Goal: Communication & Community: Answer question/provide support

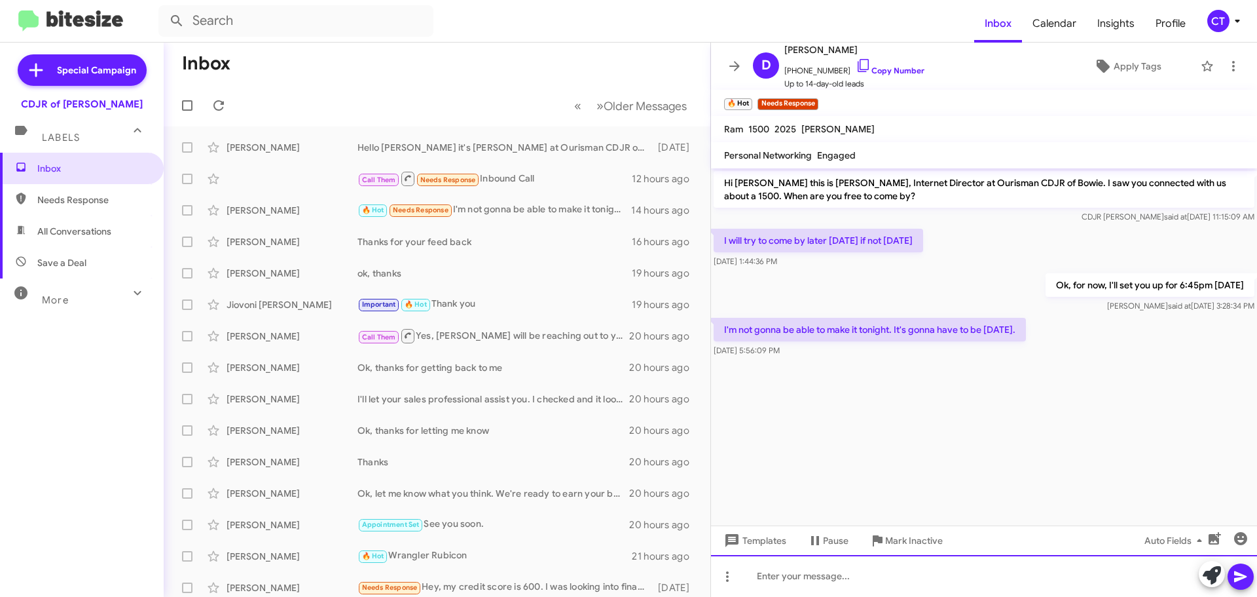
click at [838, 589] on div at bounding box center [984, 576] width 546 height 42
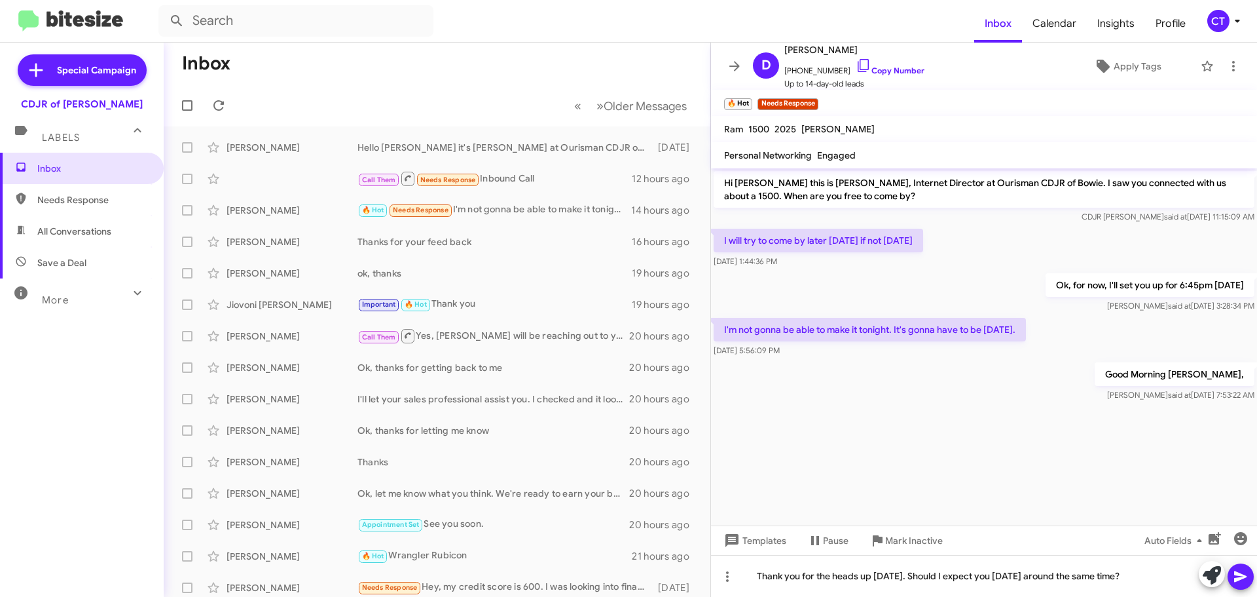
click at [1239, 568] on span at bounding box center [1241, 576] width 16 height 26
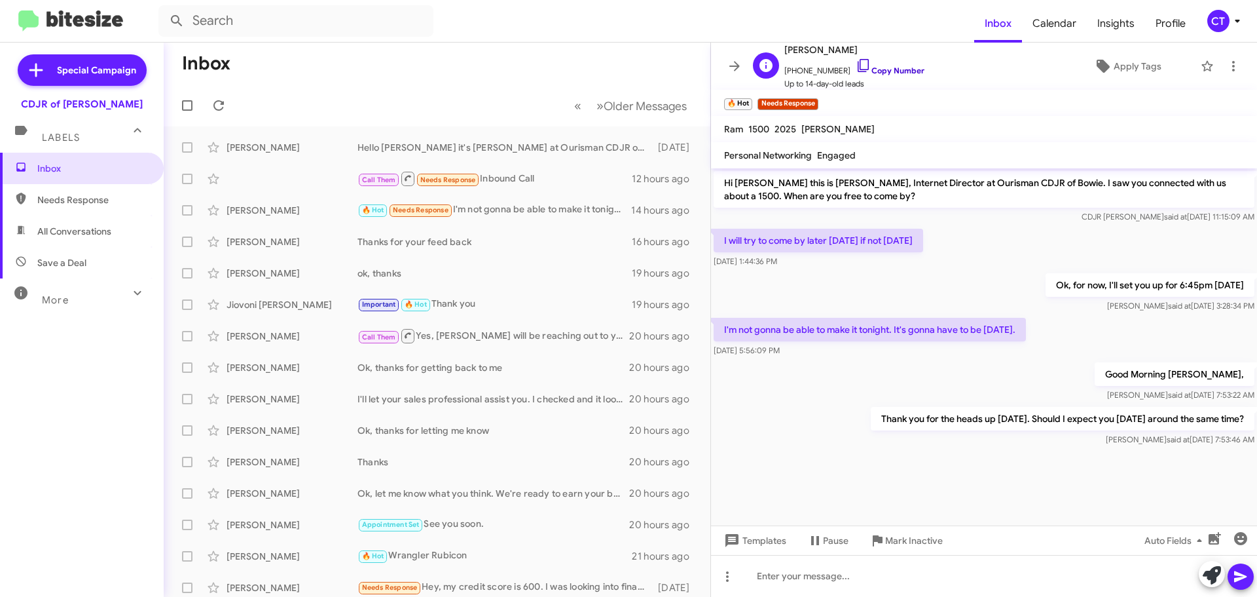
click at [856, 64] on icon at bounding box center [864, 66] width 16 height 16
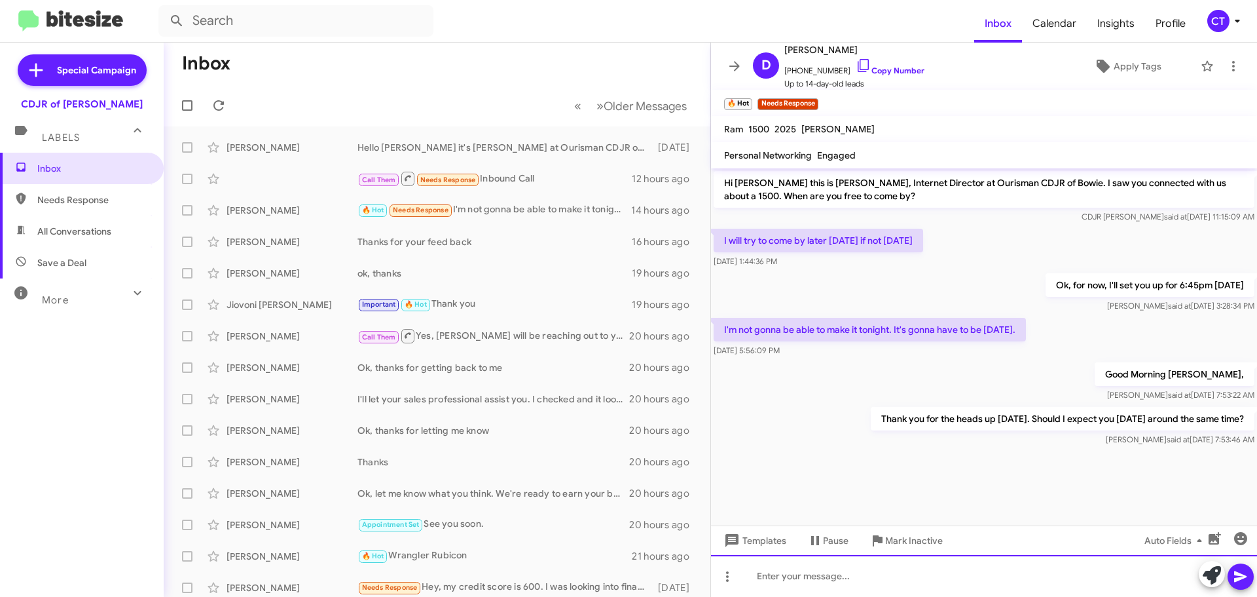
click at [792, 582] on div at bounding box center [984, 576] width 546 height 42
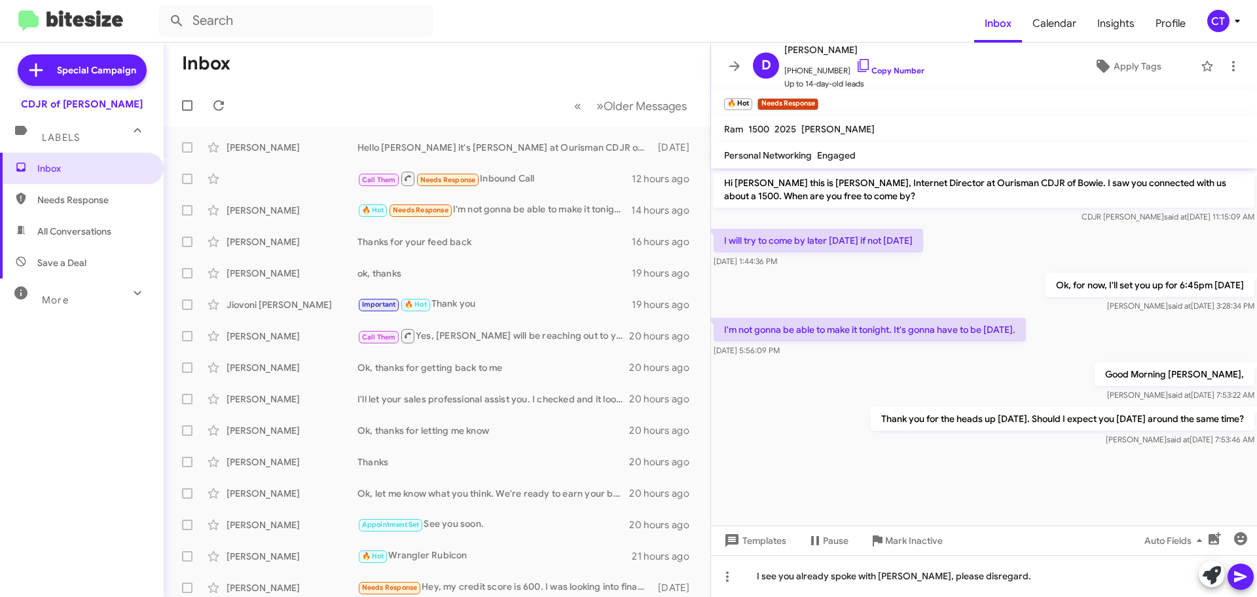
click at [1246, 581] on icon at bounding box center [1241, 576] width 16 height 16
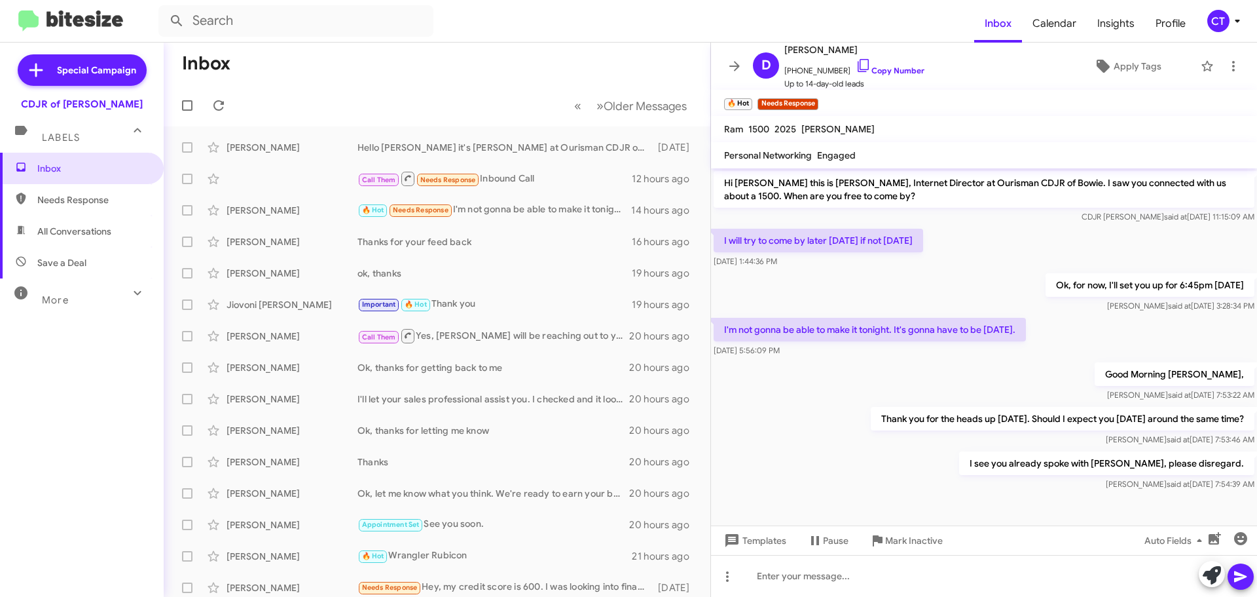
click at [1236, 20] on icon at bounding box center [1238, 21] width 16 height 16
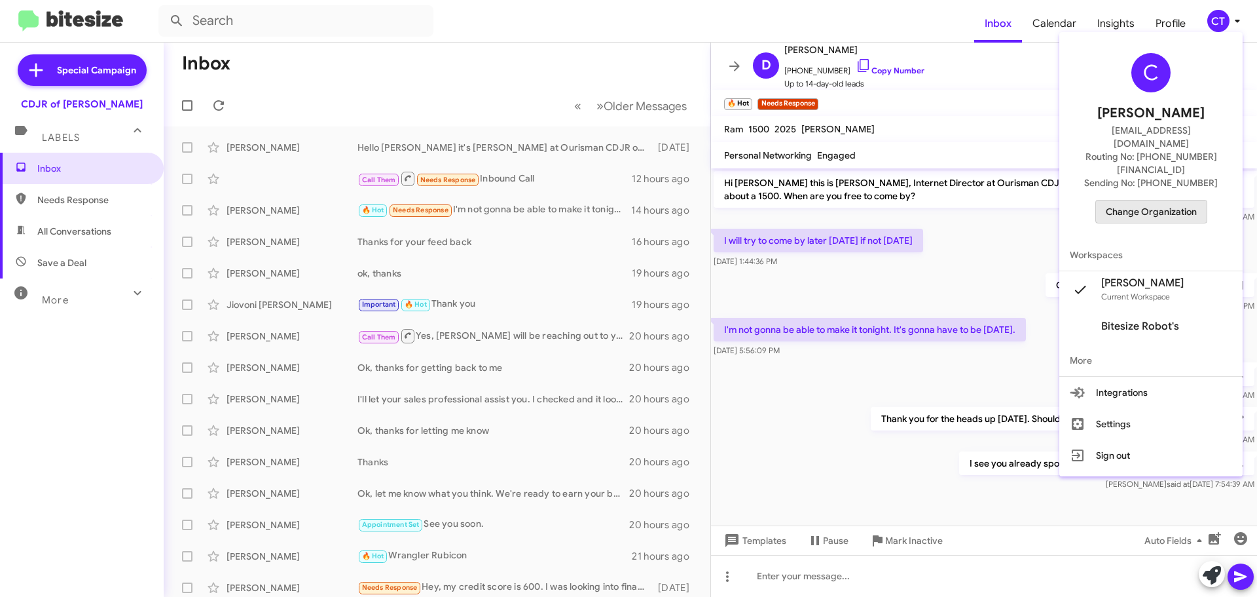
click at [1179, 200] on span "Change Organization" at bounding box center [1151, 211] width 91 height 22
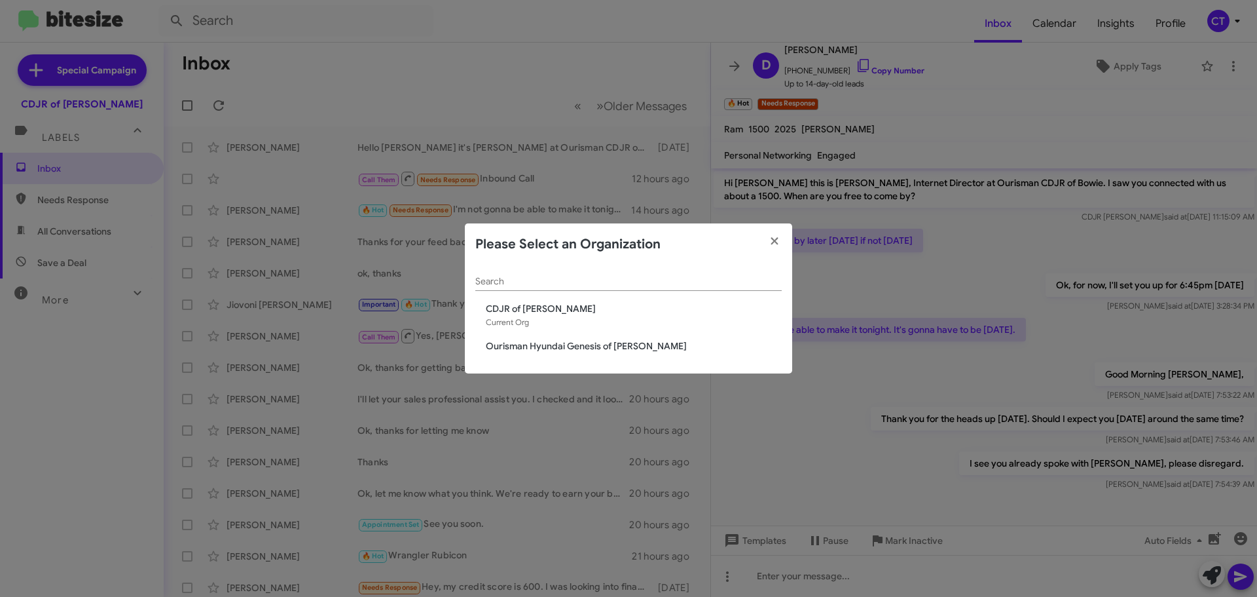
click at [572, 345] on span "Ourisman Hyundai Genesis of [PERSON_NAME]" at bounding box center [634, 345] width 296 height 13
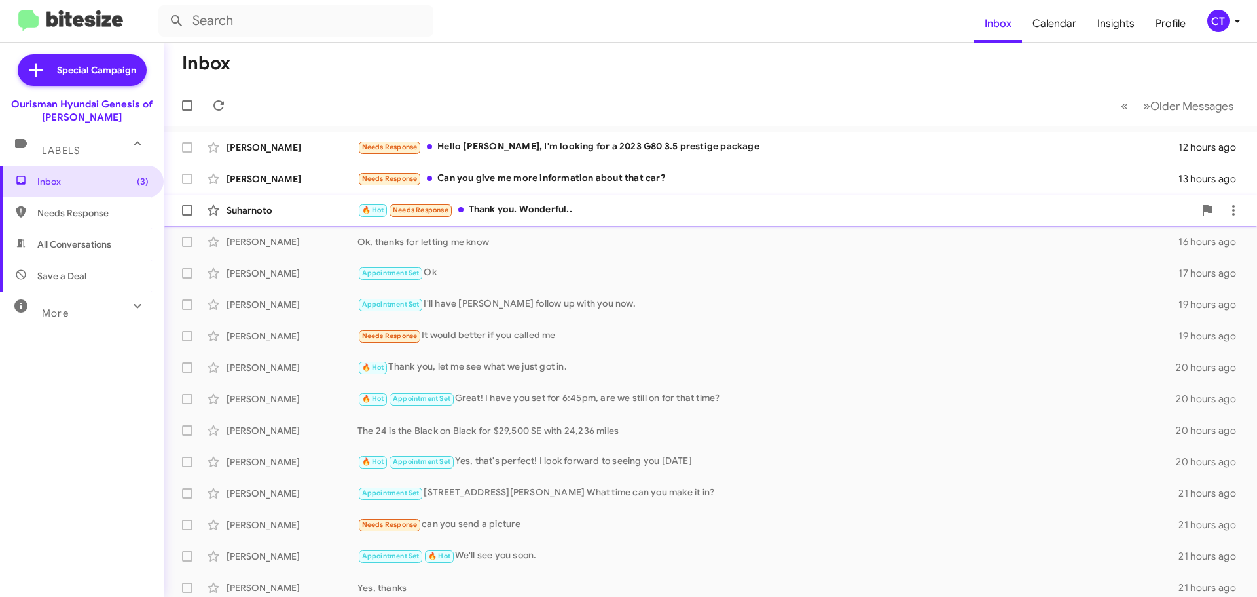
click at [511, 214] on div "🔥 Hot Needs Response Thank you. Wonderful.." at bounding box center [776, 209] width 837 height 15
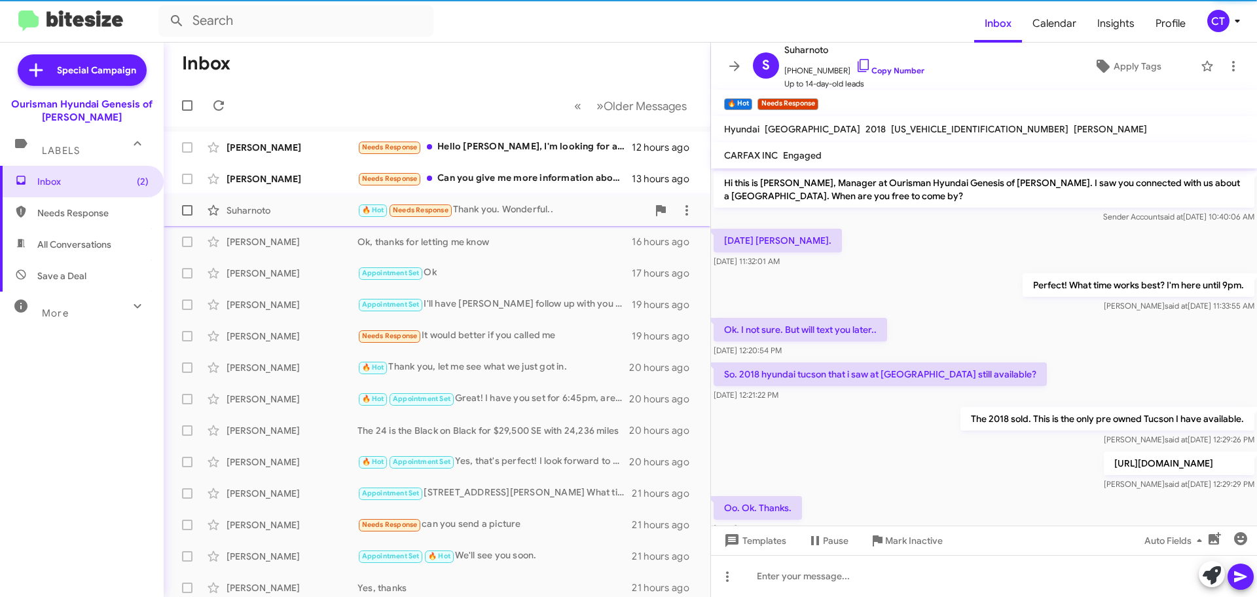
scroll to position [325, 0]
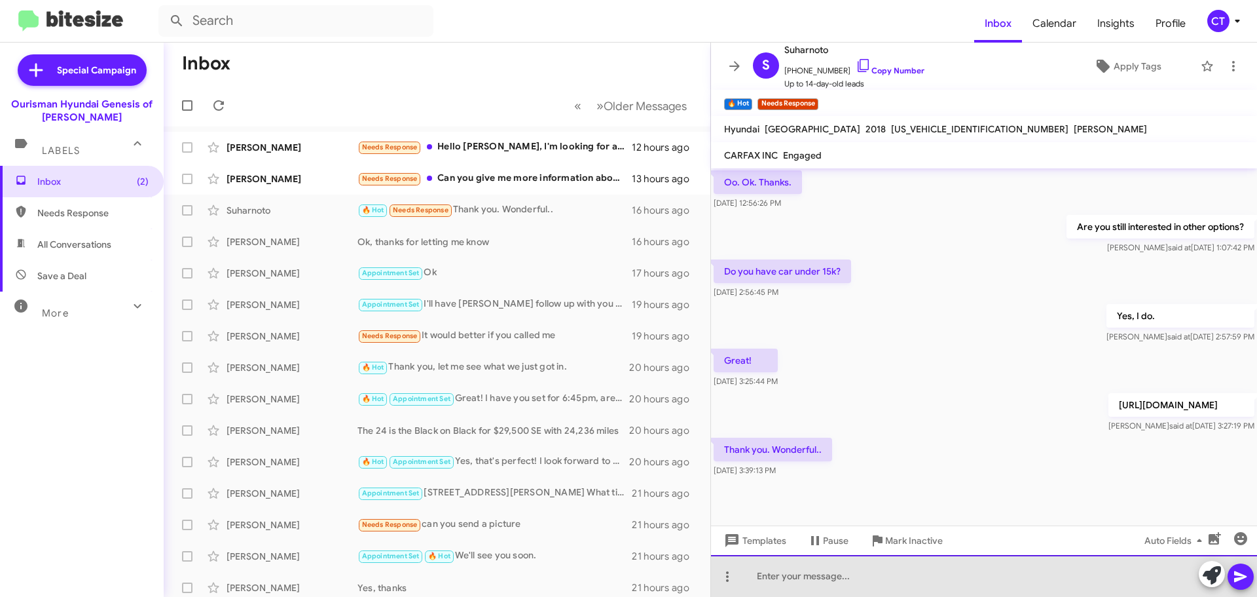
click at [804, 578] on div at bounding box center [984, 576] width 546 height 42
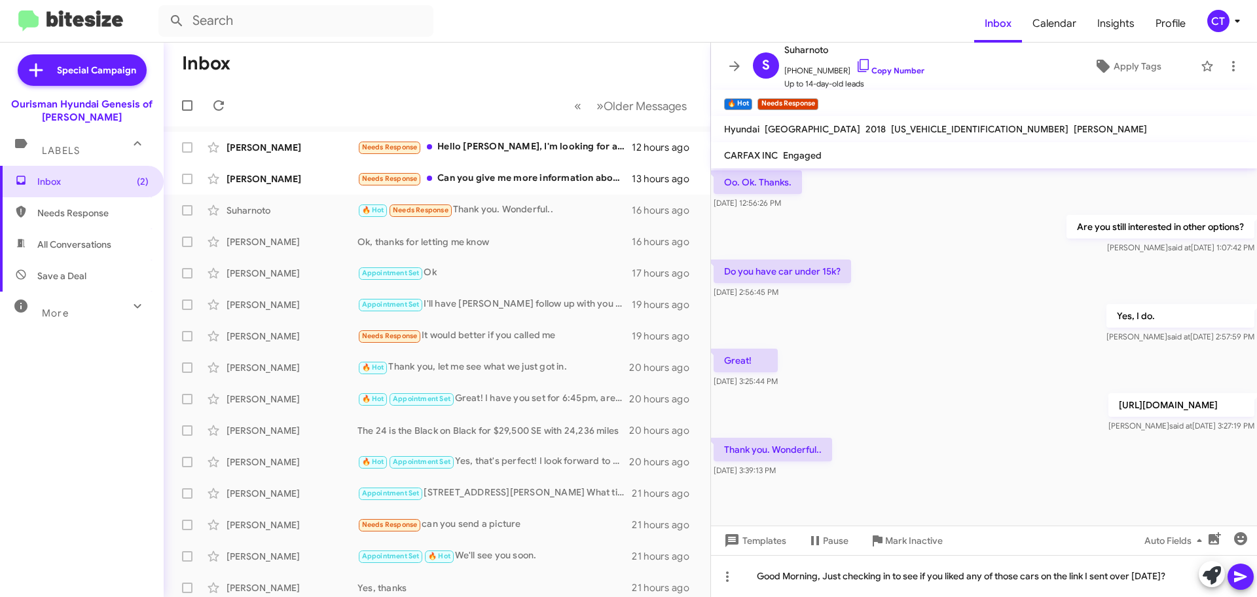
click at [1240, 575] on icon at bounding box center [1241, 576] width 12 height 11
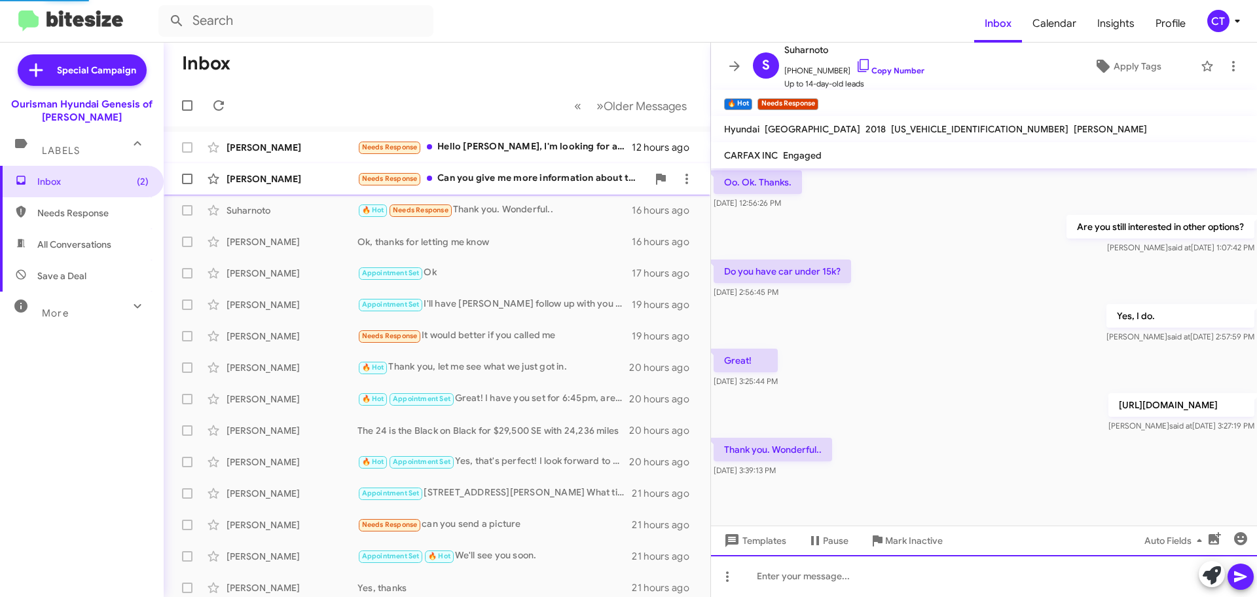
scroll to position [0, 0]
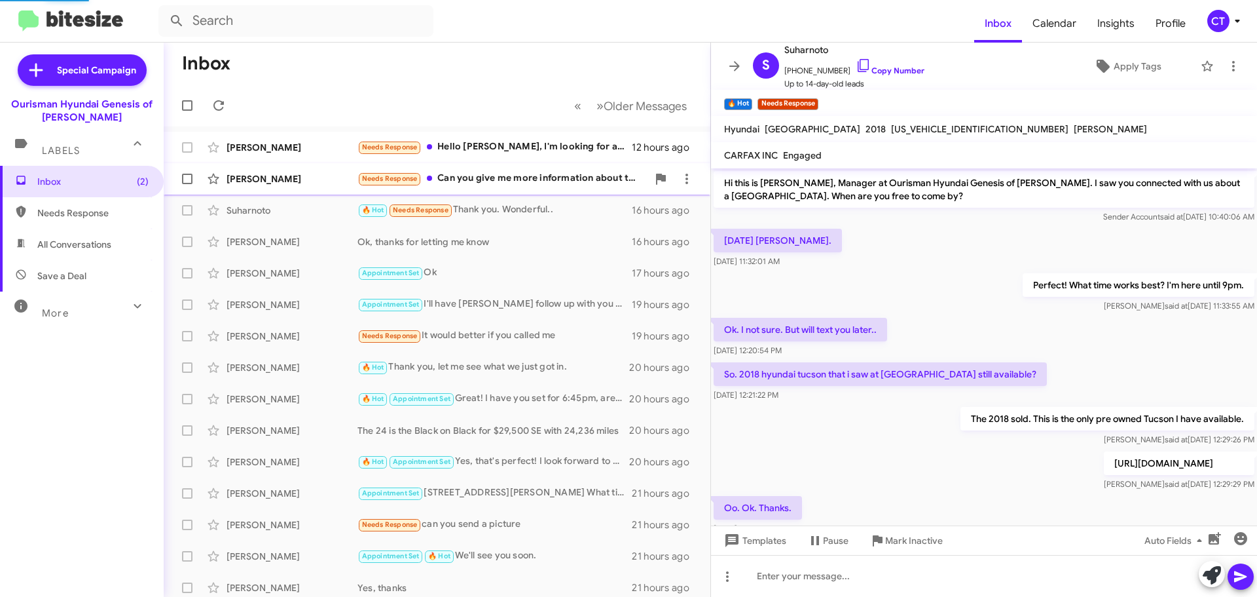
click at [513, 168] on div "Rolbin Vasquez Needs Response Can you give me more information about that car? …" at bounding box center [437, 179] width 526 height 26
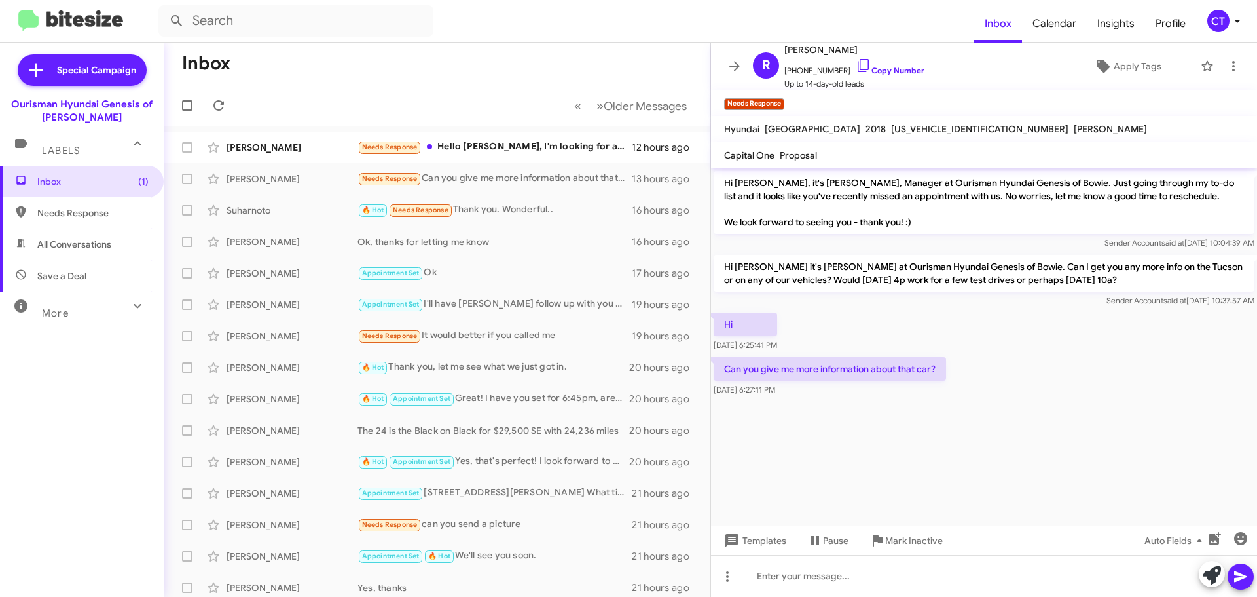
drag, startPoint x: 853, startPoint y: 64, endPoint x: 623, endPoint y: 81, distance: 230.5
click at [856, 64] on icon at bounding box center [864, 66] width 16 height 16
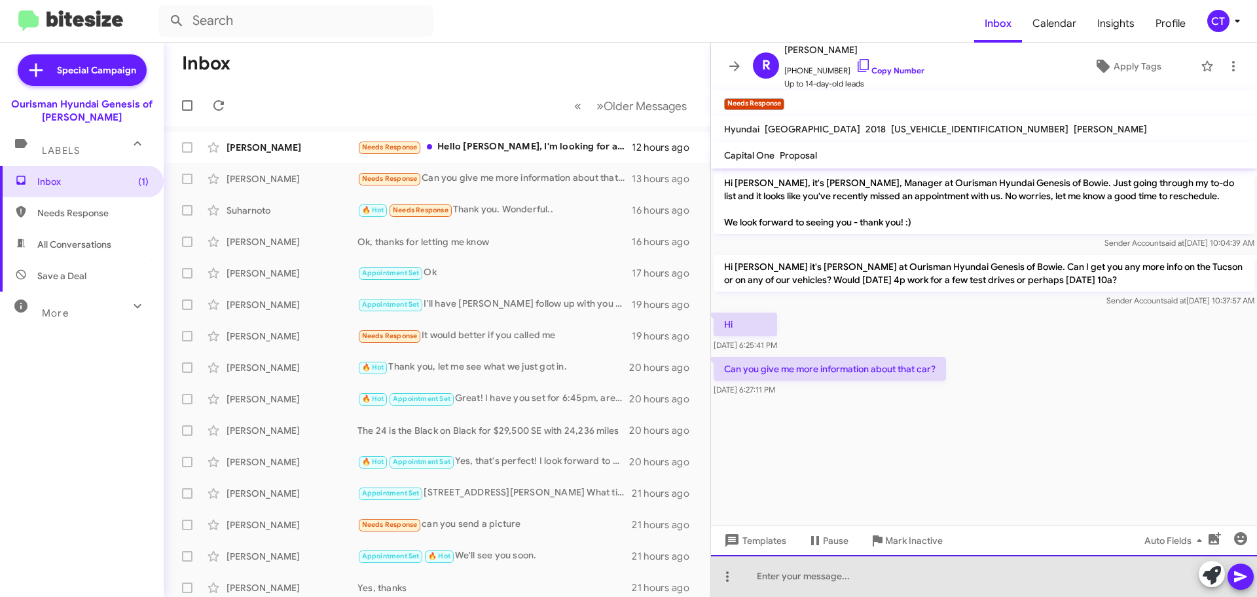
click at [876, 583] on div at bounding box center [984, 576] width 546 height 42
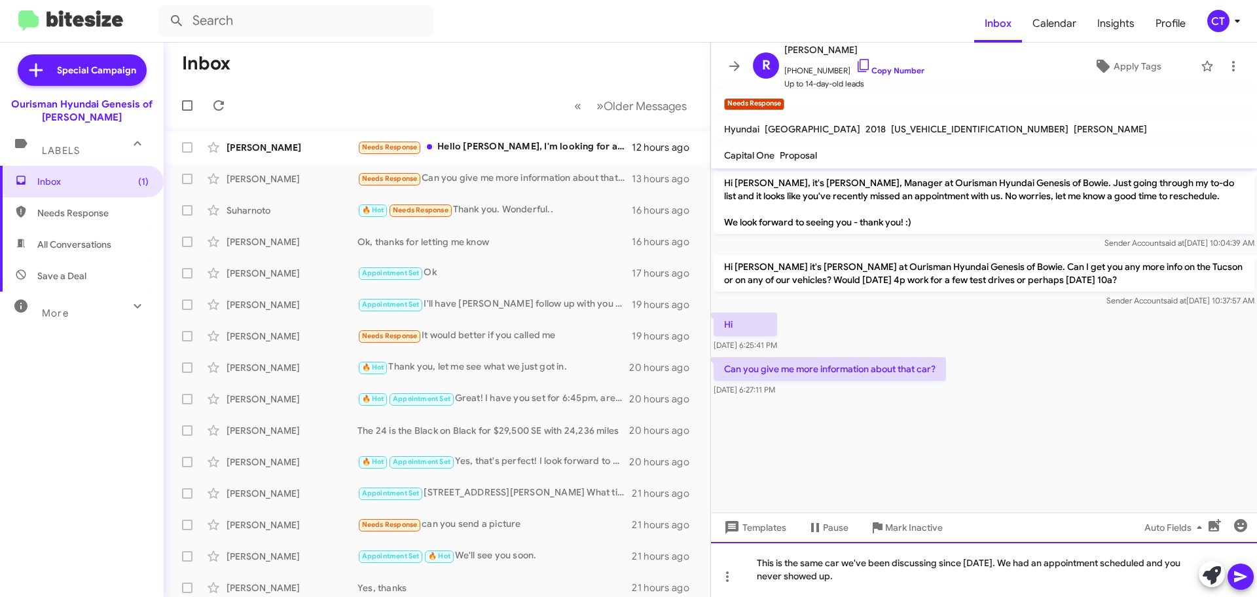
click at [863, 577] on div "This is the same car we've been discussing since Aug 8th. We had an appointment…" at bounding box center [984, 569] width 546 height 55
click at [1255, 574] on div "This is the same car we've been discussing since Aug 8th. We had an appointment…" at bounding box center [984, 569] width 546 height 55
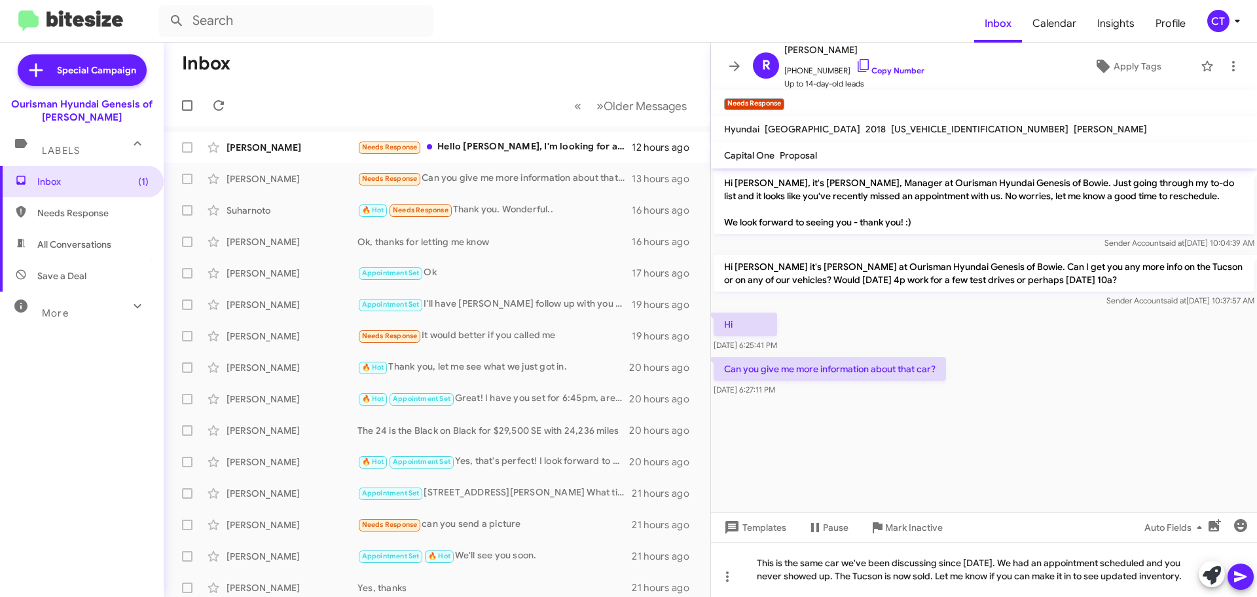
click at [1240, 572] on icon at bounding box center [1241, 576] width 16 height 16
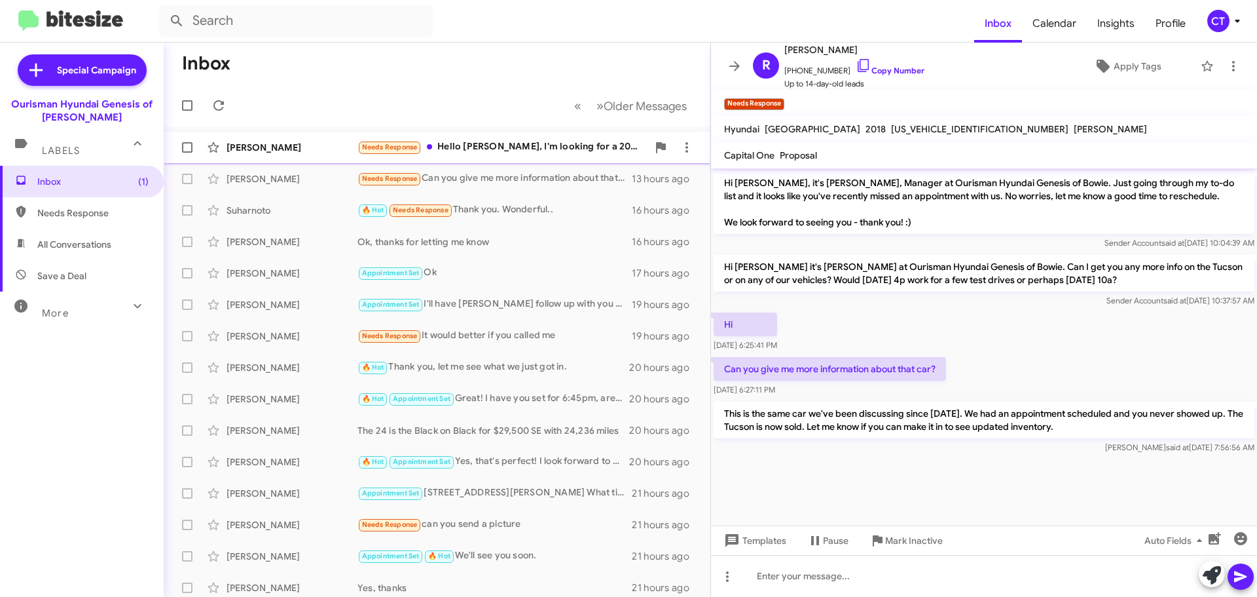
click at [532, 148] on div "Needs Response Hello Ciara, I'm looking for a 2023 G80 3.5 prestige package" at bounding box center [503, 146] width 290 height 15
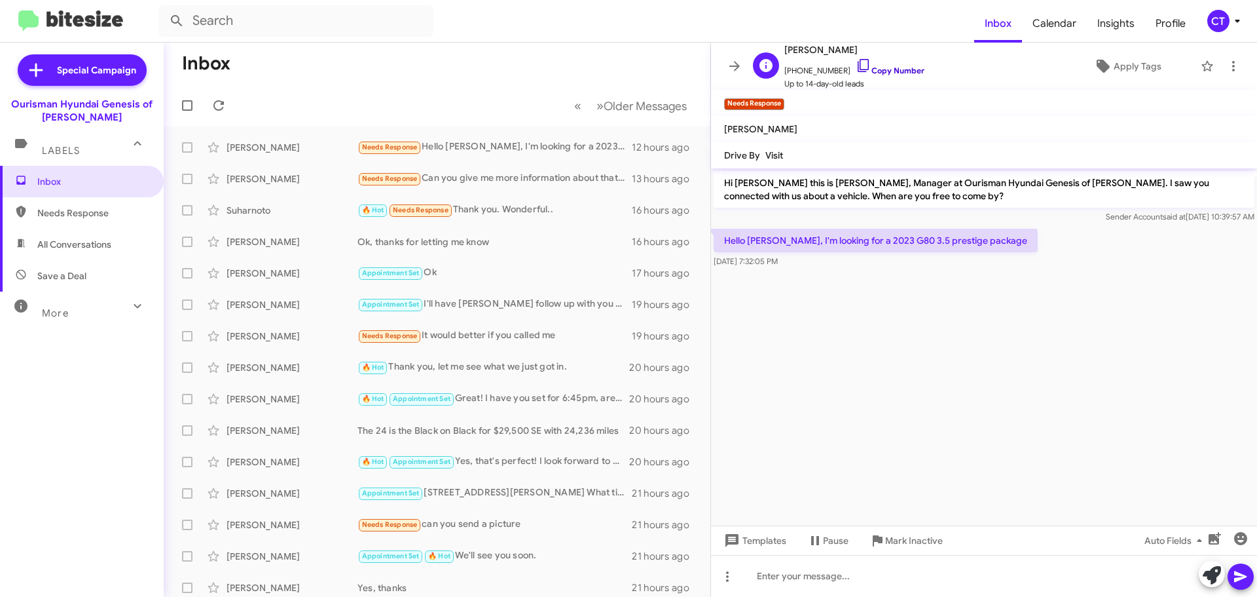
click at [856, 63] on icon at bounding box center [864, 66] width 16 height 16
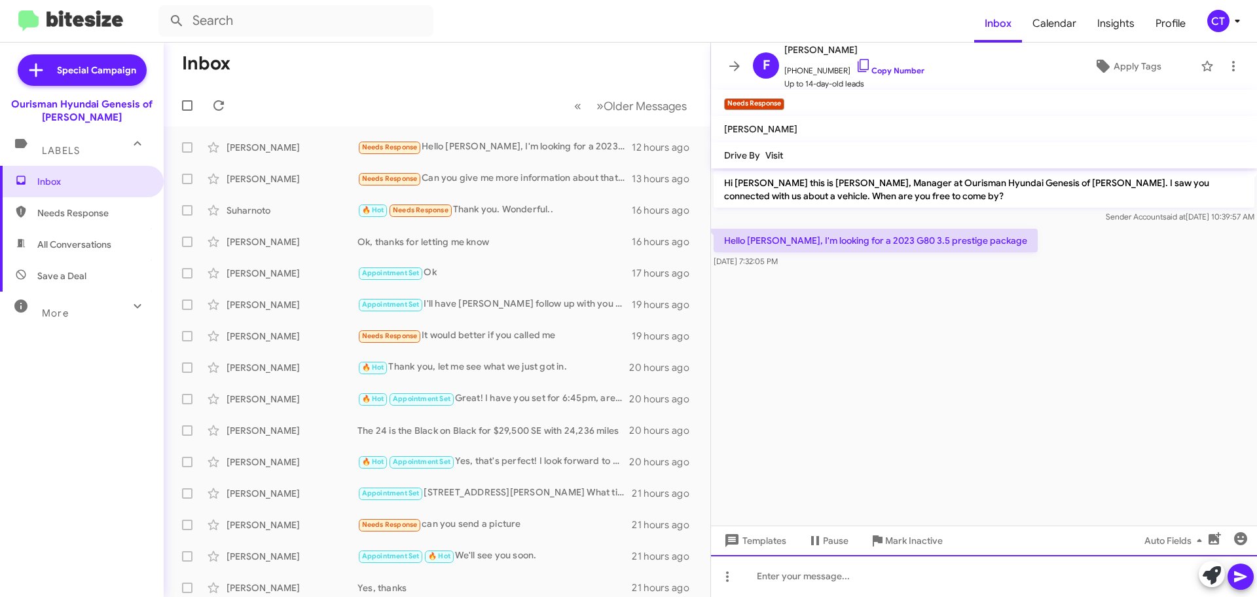
click at [825, 585] on div at bounding box center [984, 576] width 546 height 42
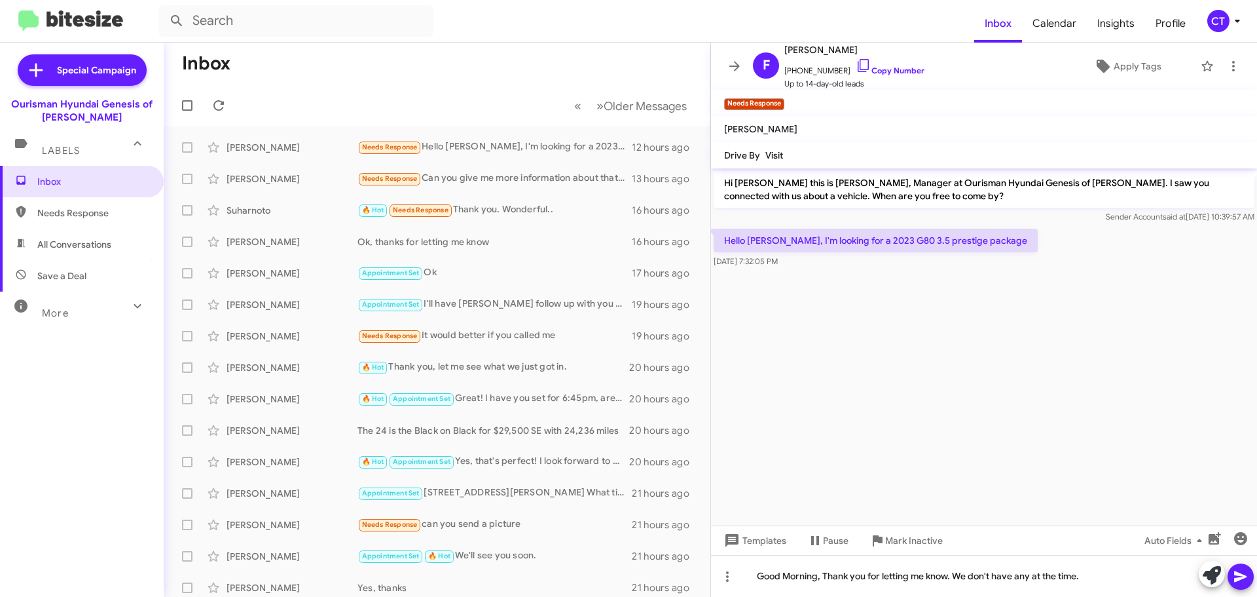
click at [1242, 578] on icon at bounding box center [1241, 576] width 12 height 11
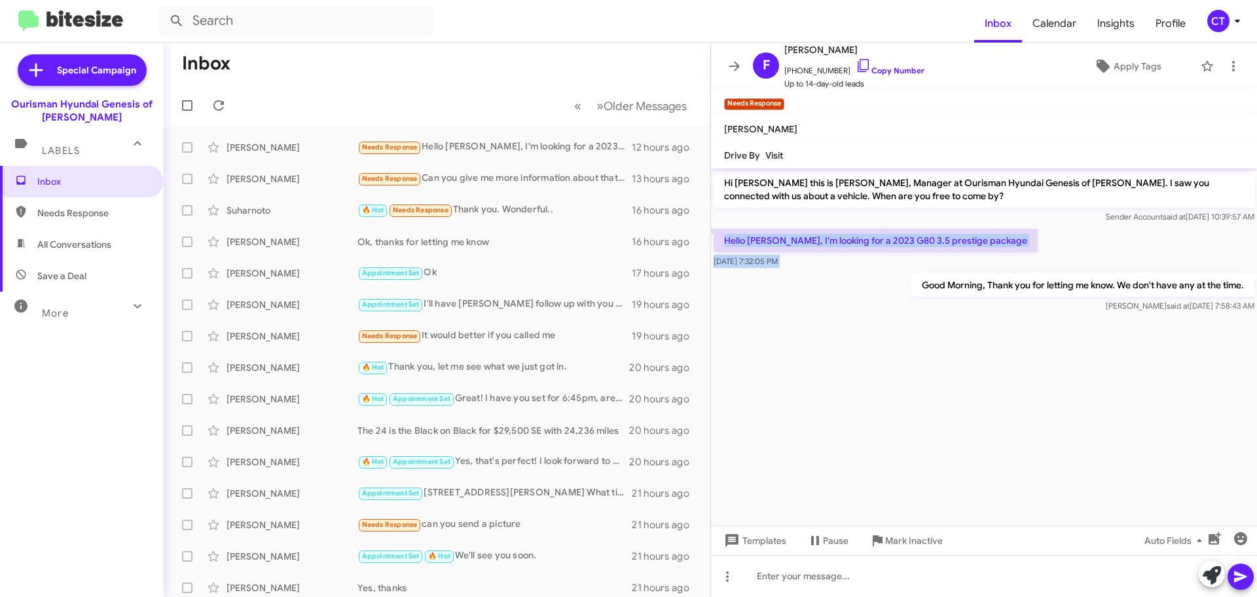
drag, startPoint x: 720, startPoint y: 234, endPoint x: 900, endPoint y: 282, distance: 185.5
click at [900, 282] on div "Hi Felicia this is Ciara Taylor, Manager at Ourisman Hyundai Genesis of Bowie. …" at bounding box center [984, 241] width 546 height 147
copy div "Hello Ciara, I'm looking for a 2023 G80 3.5 prestige package Aug 14, 2025, 7:32…"
